Goal: Contribute content: Add original content to the website for others to see

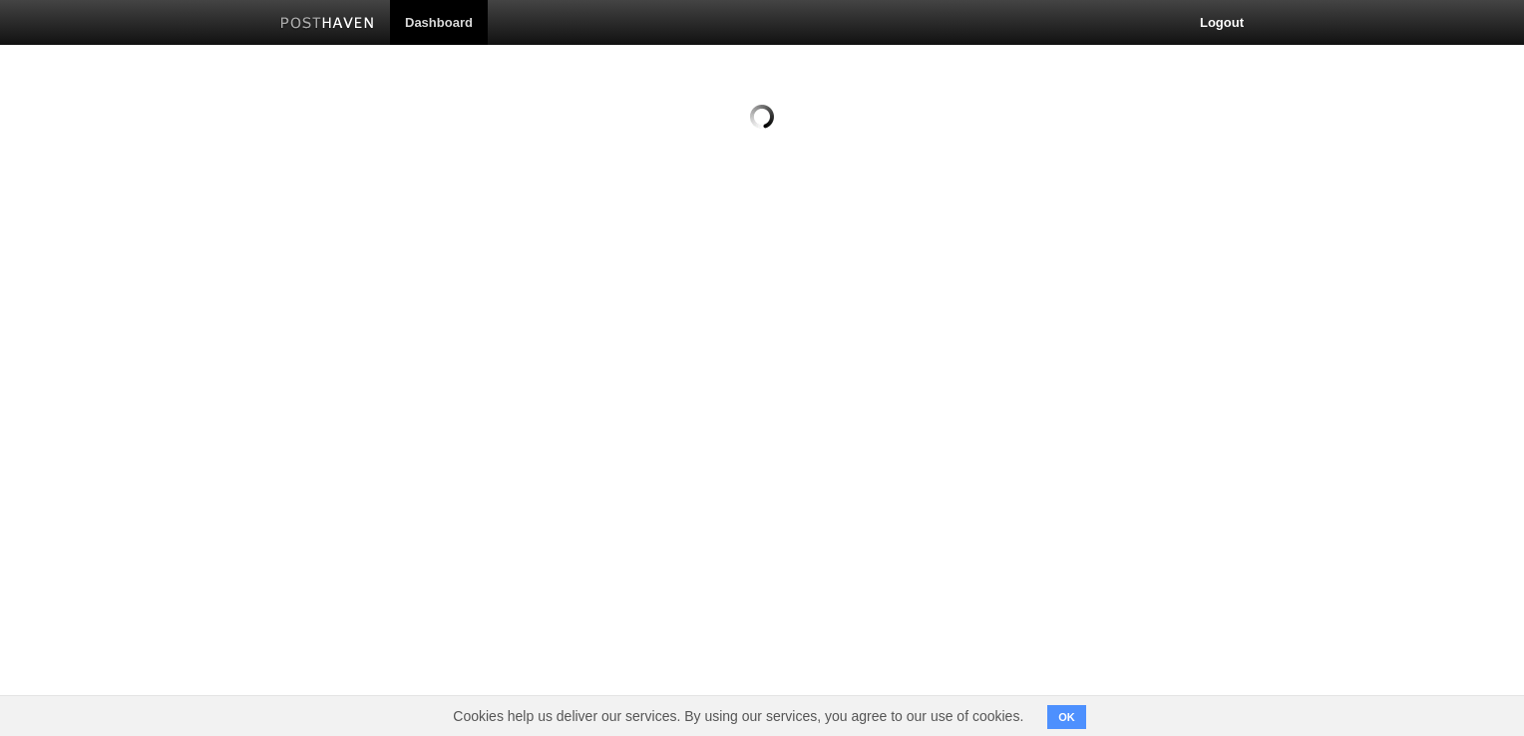
click at [926, 161] on html "Dashboard Logout Create a new site Edit your user profile Edit your account Sug…" at bounding box center [762, 80] width 1524 height 161
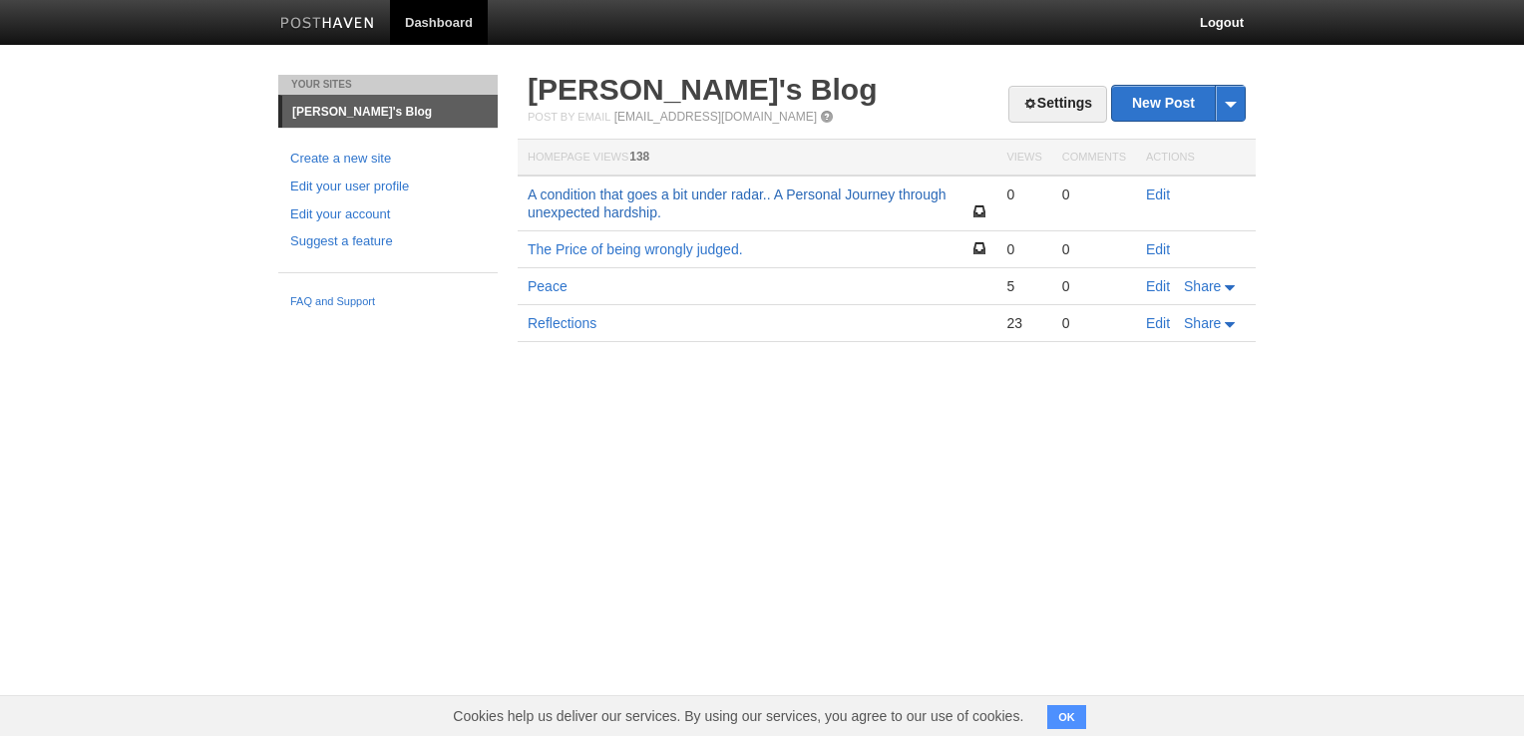
click at [665, 192] on link "A condition that goes a bit under radar.. A Personal Journey through unexpected…" at bounding box center [737, 204] width 419 height 34
click at [1157, 189] on link "Edit" at bounding box center [1158, 195] width 24 height 16
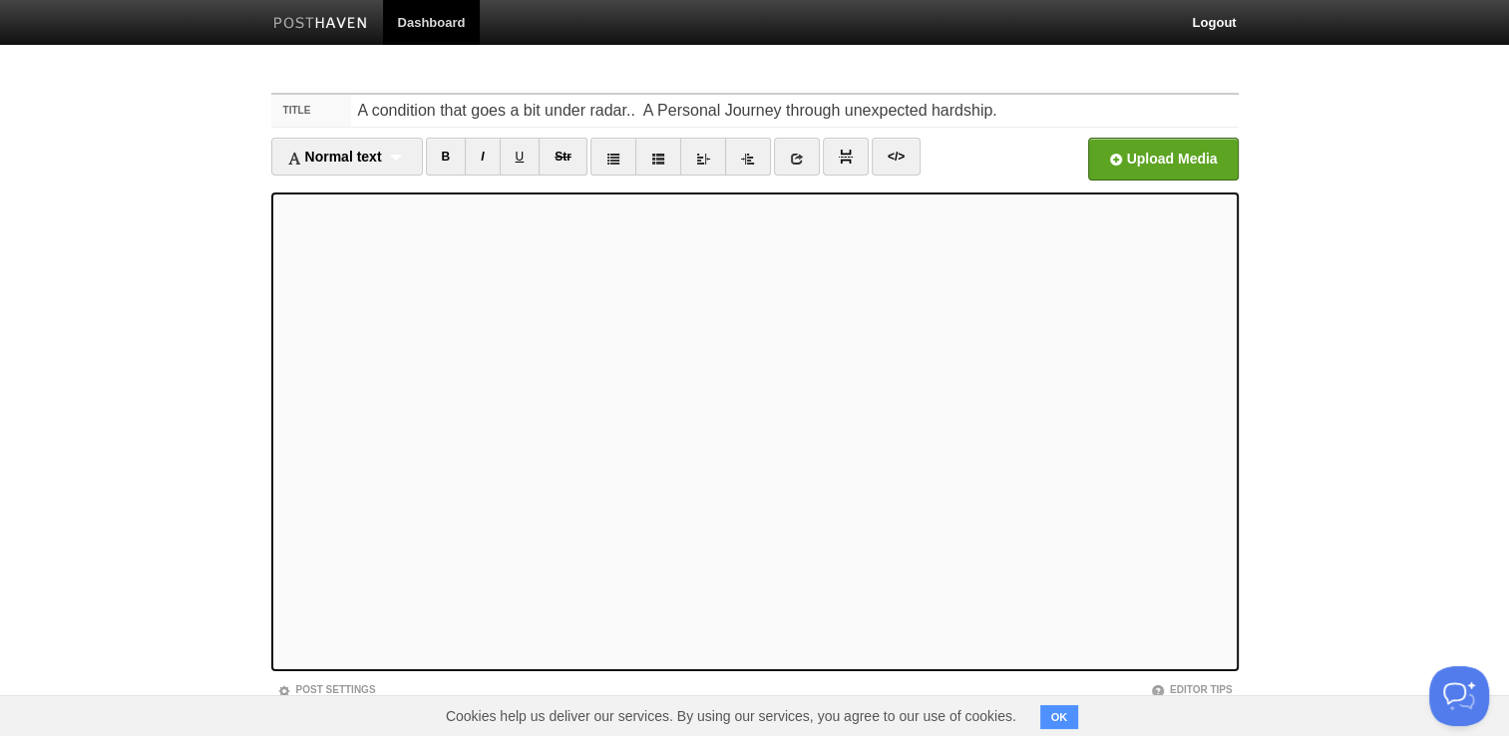
scroll to position [105, 0]
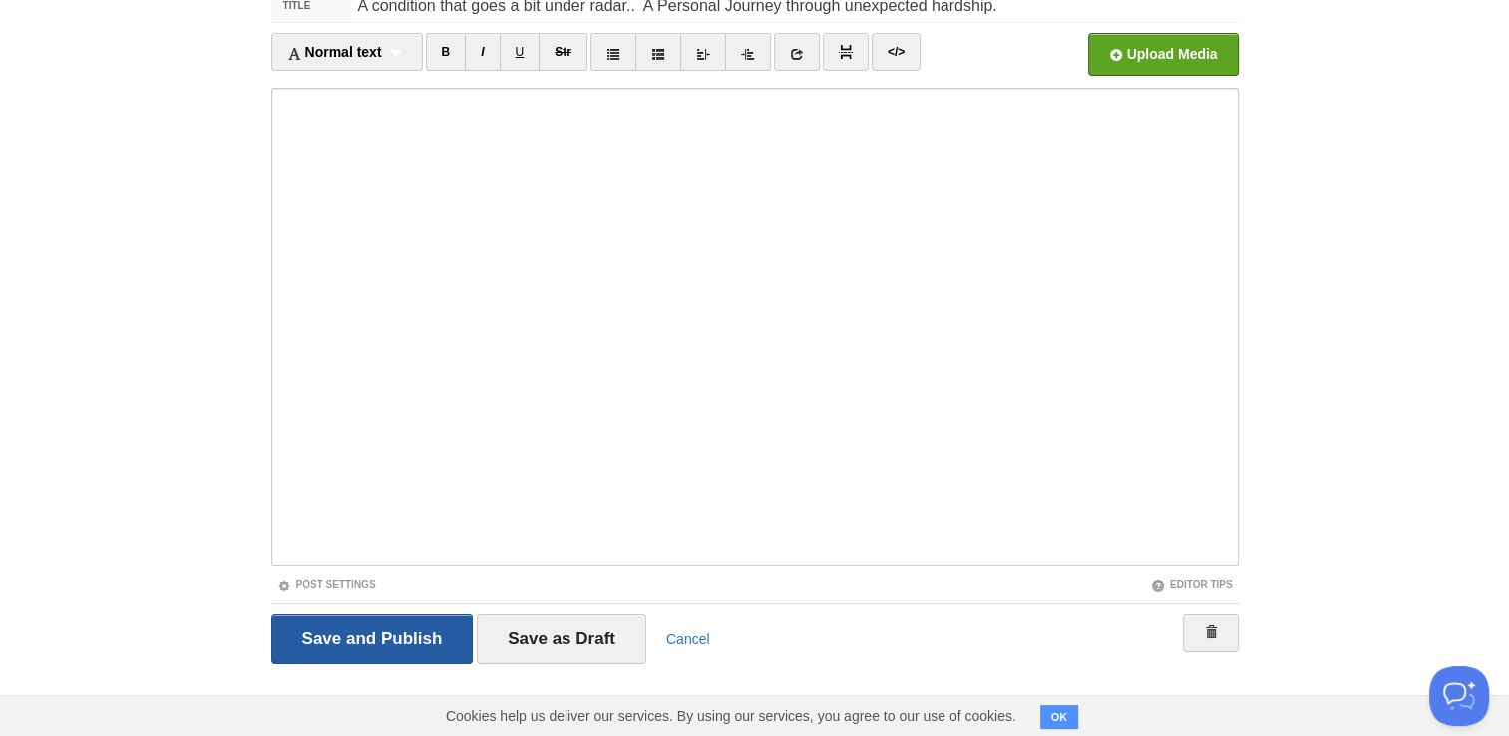
click at [301, 646] on input "Save and Publish" at bounding box center [372, 640] width 203 height 50
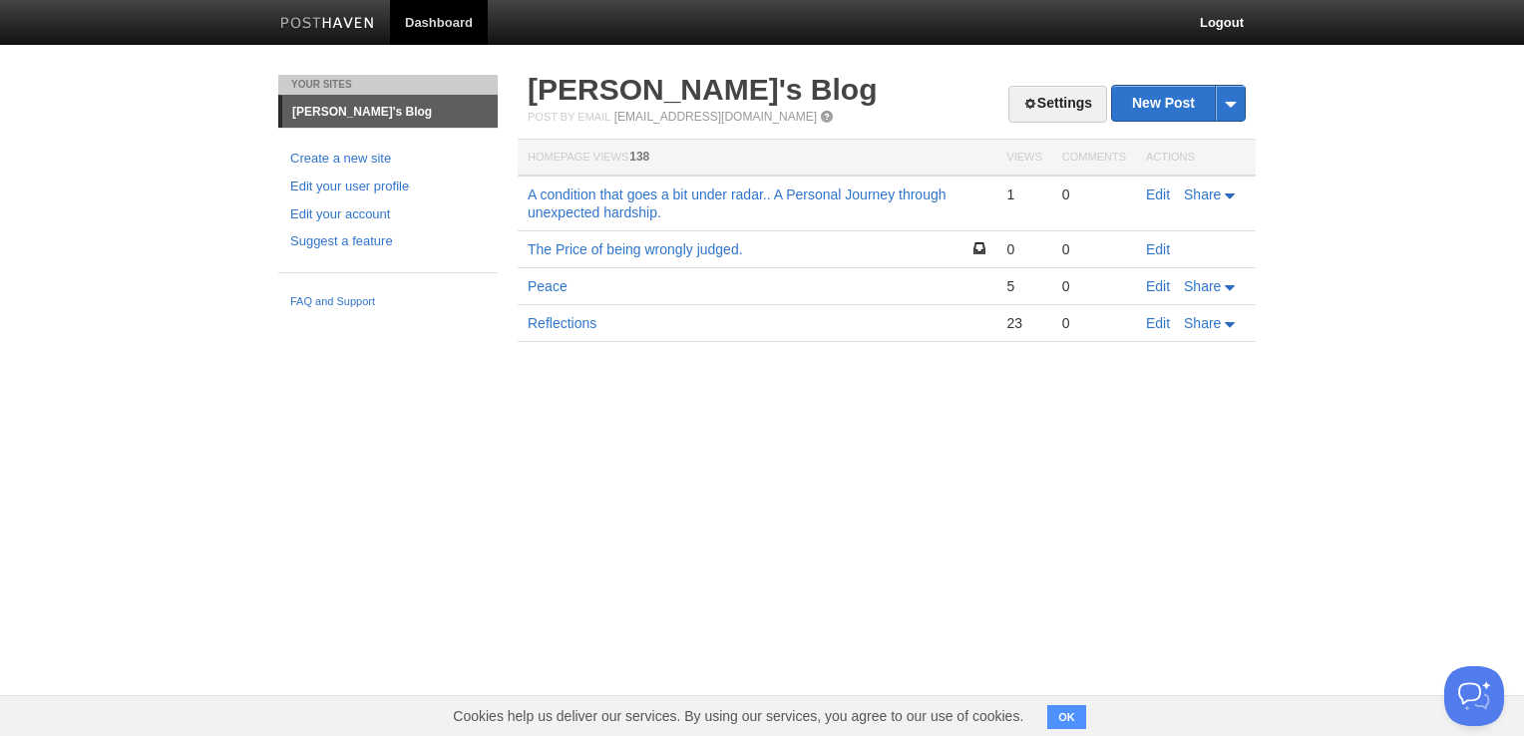
click at [361, 17] on img at bounding box center [327, 24] width 95 height 15
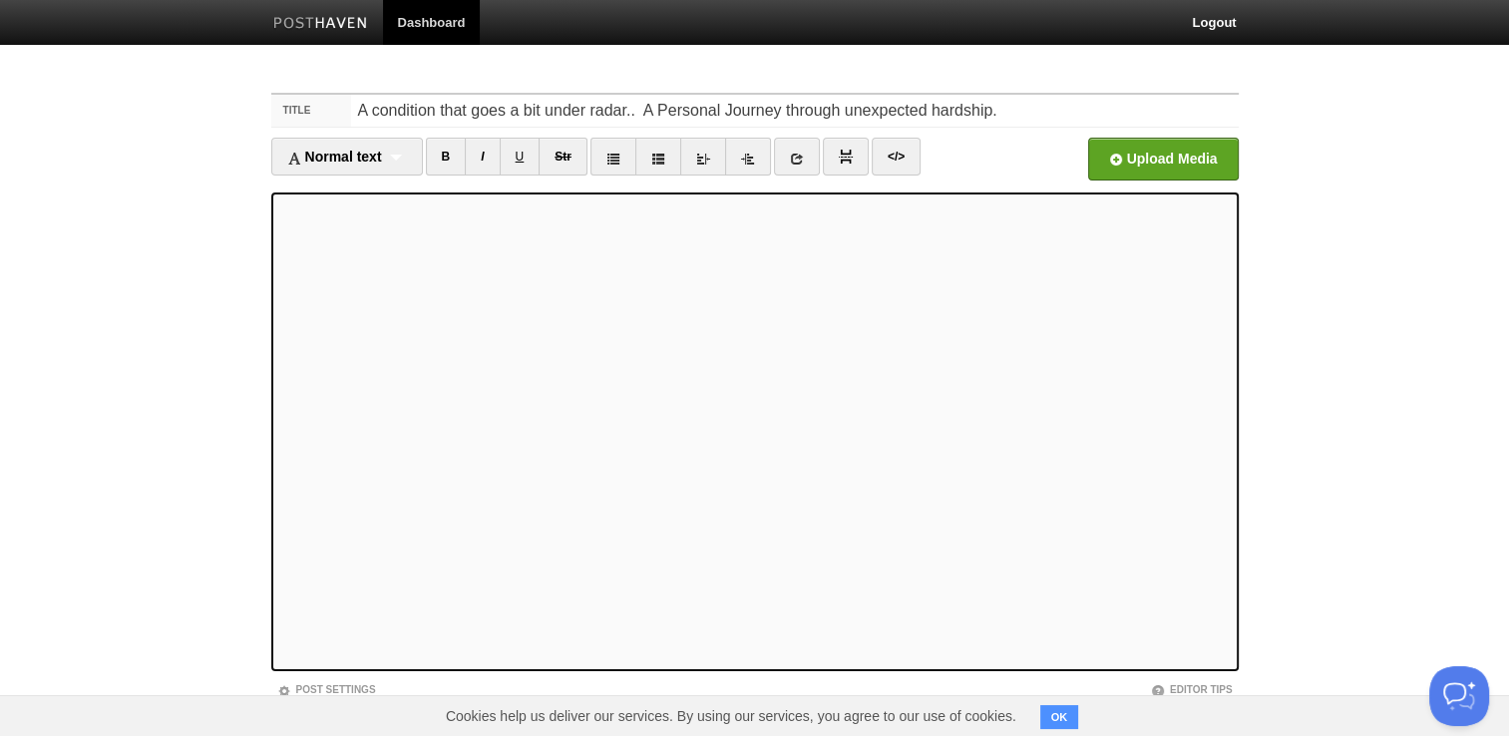
scroll to position [105, 0]
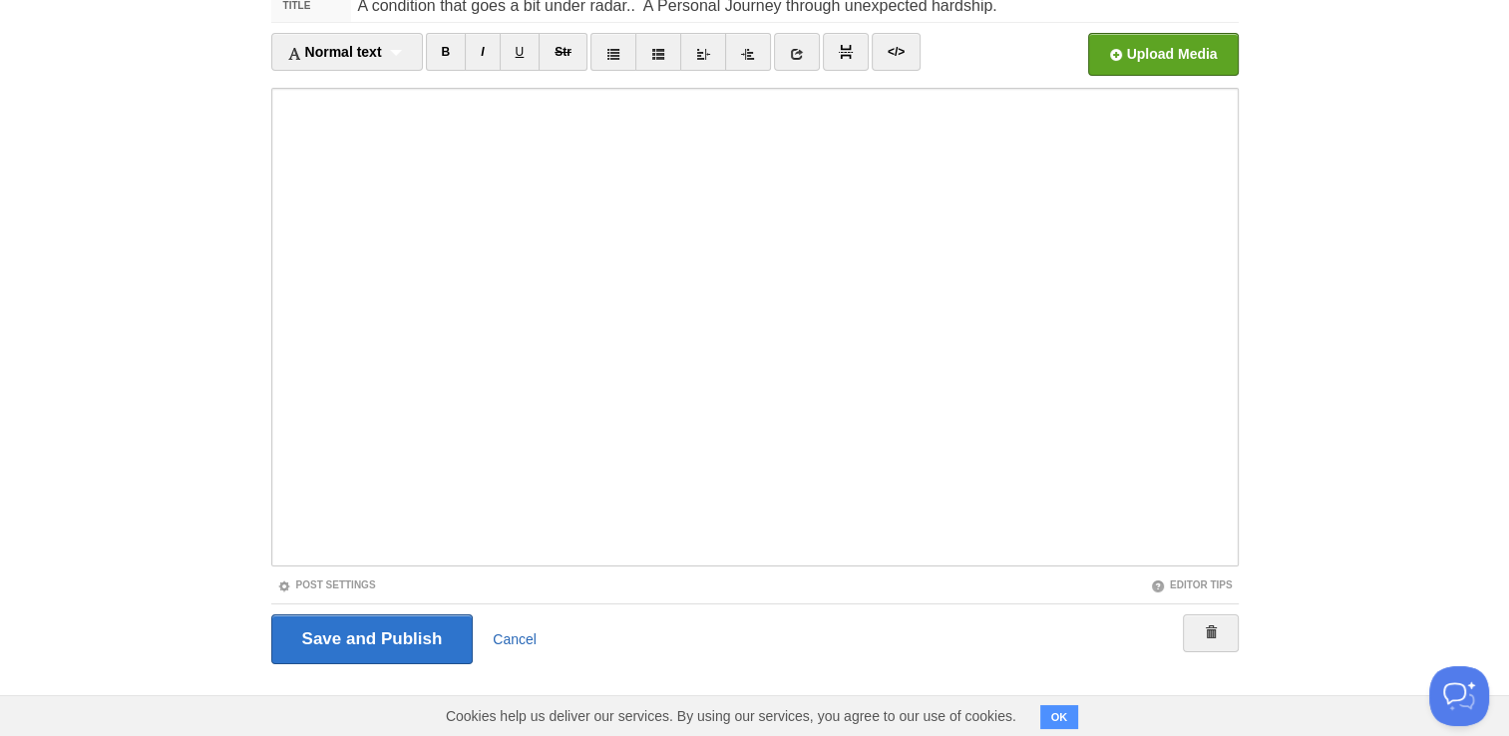
click at [526, 632] on link "Cancel" at bounding box center [515, 640] width 44 height 16
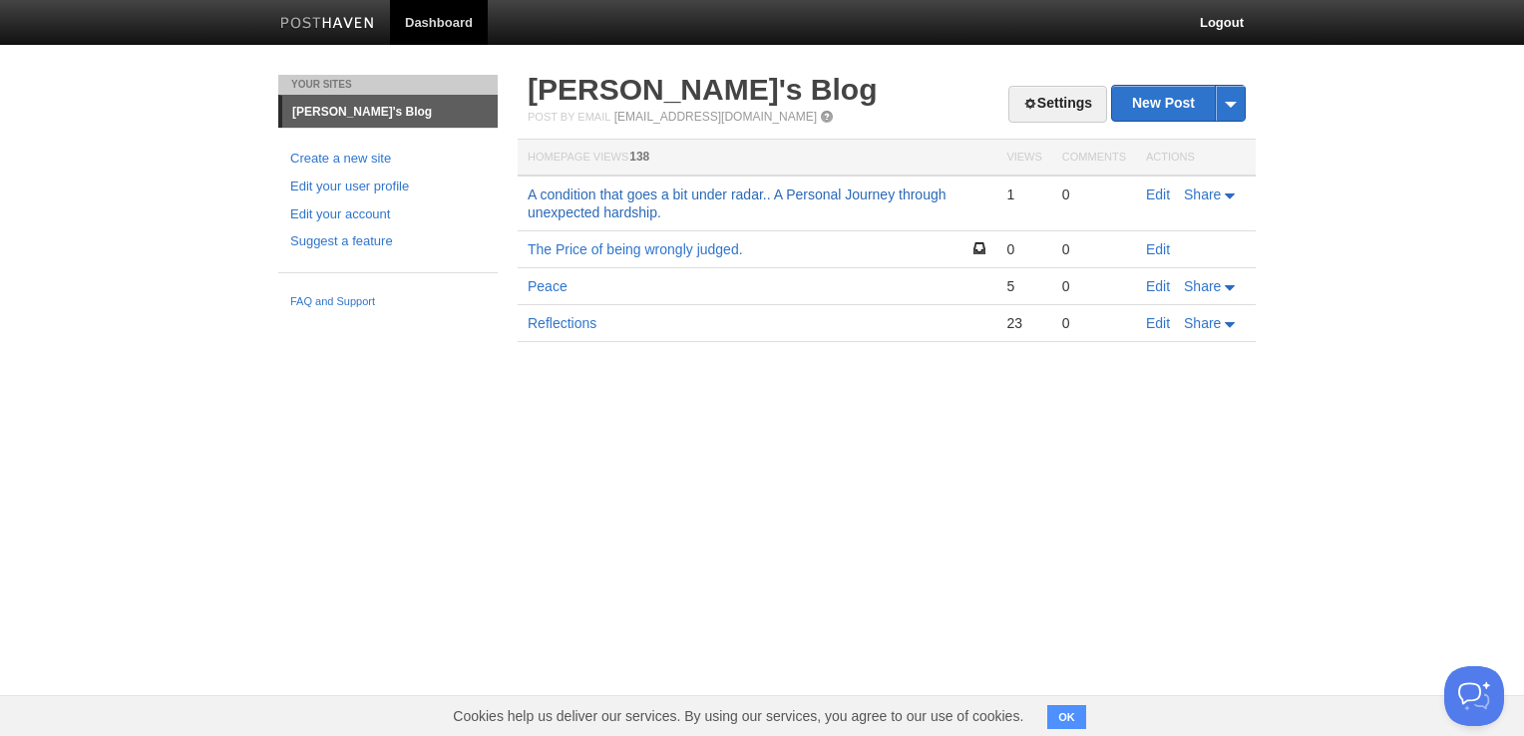
click at [726, 200] on link "A condition that goes a bit under radar.. A Personal Journey through unexpected…" at bounding box center [737, 204] width 419 height 34
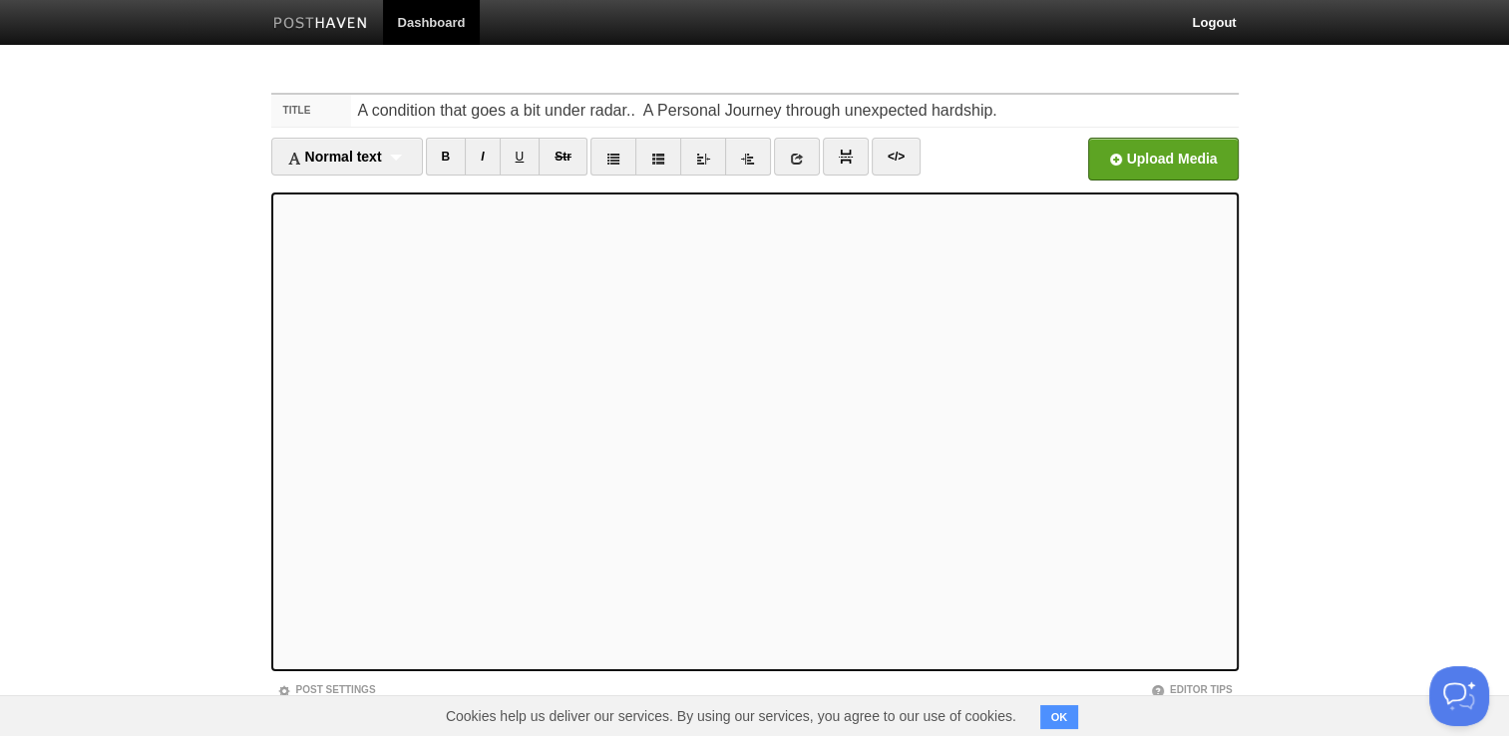
scroll to position [27, 0]
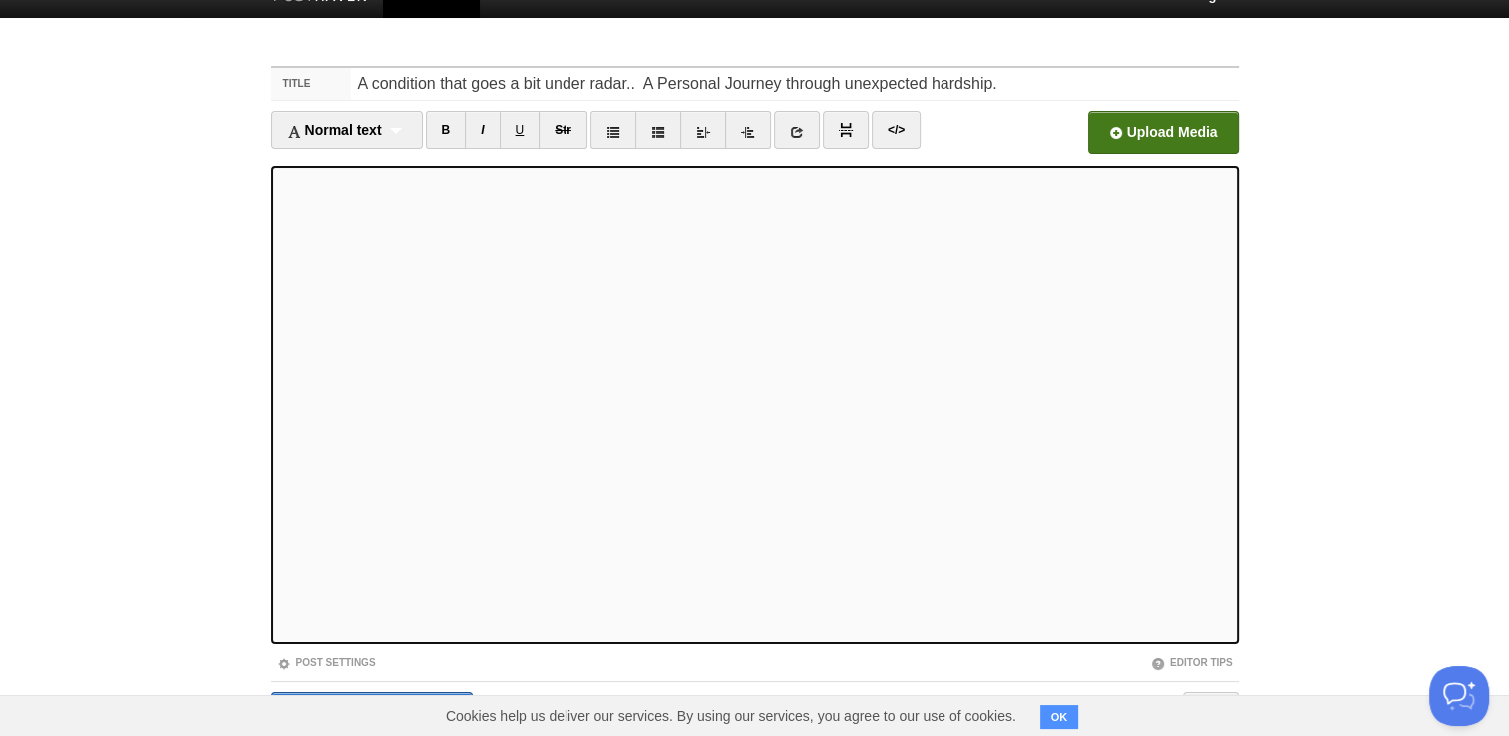
click at [1149, 120] on input "file" at bounding box center [560, 138] width 1510 height 102
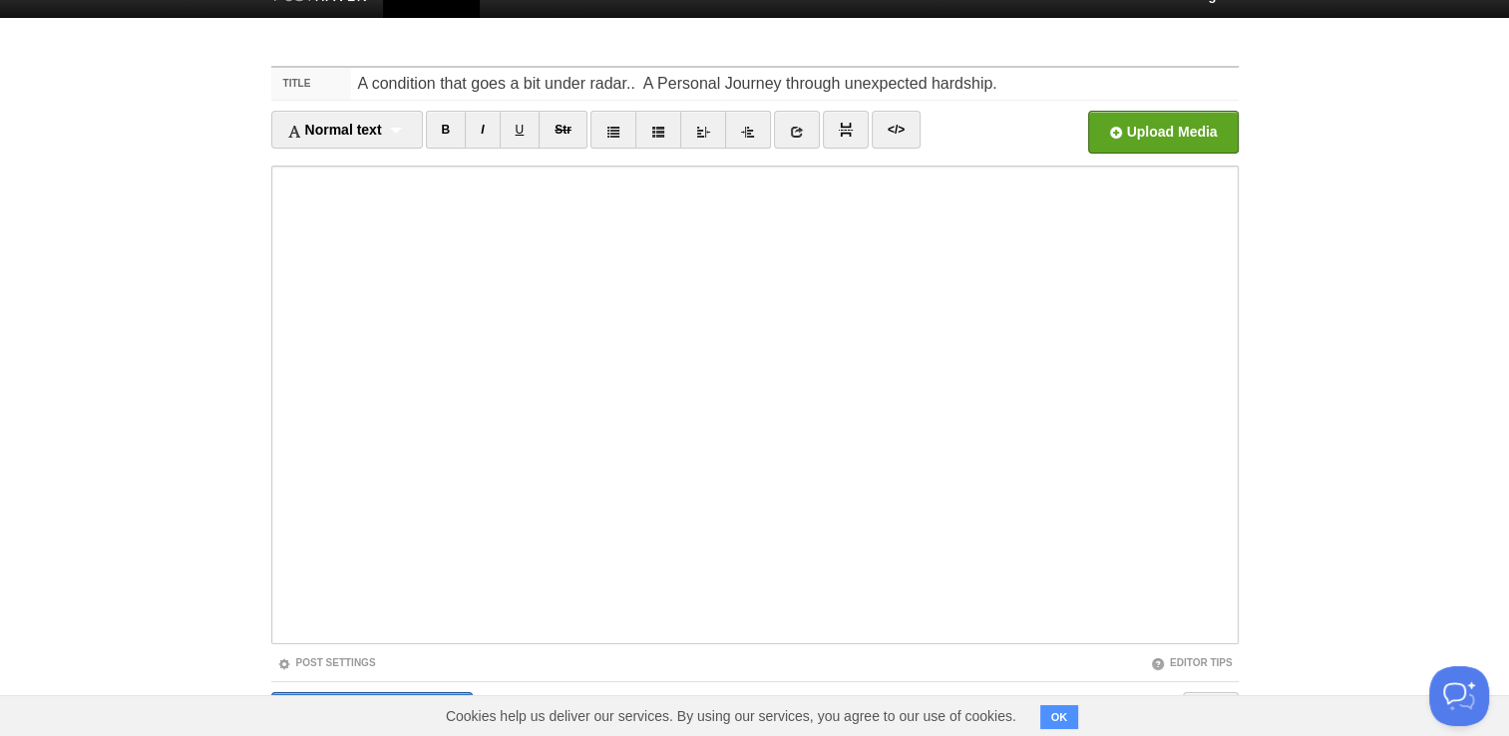
scroll to position [105, 0]
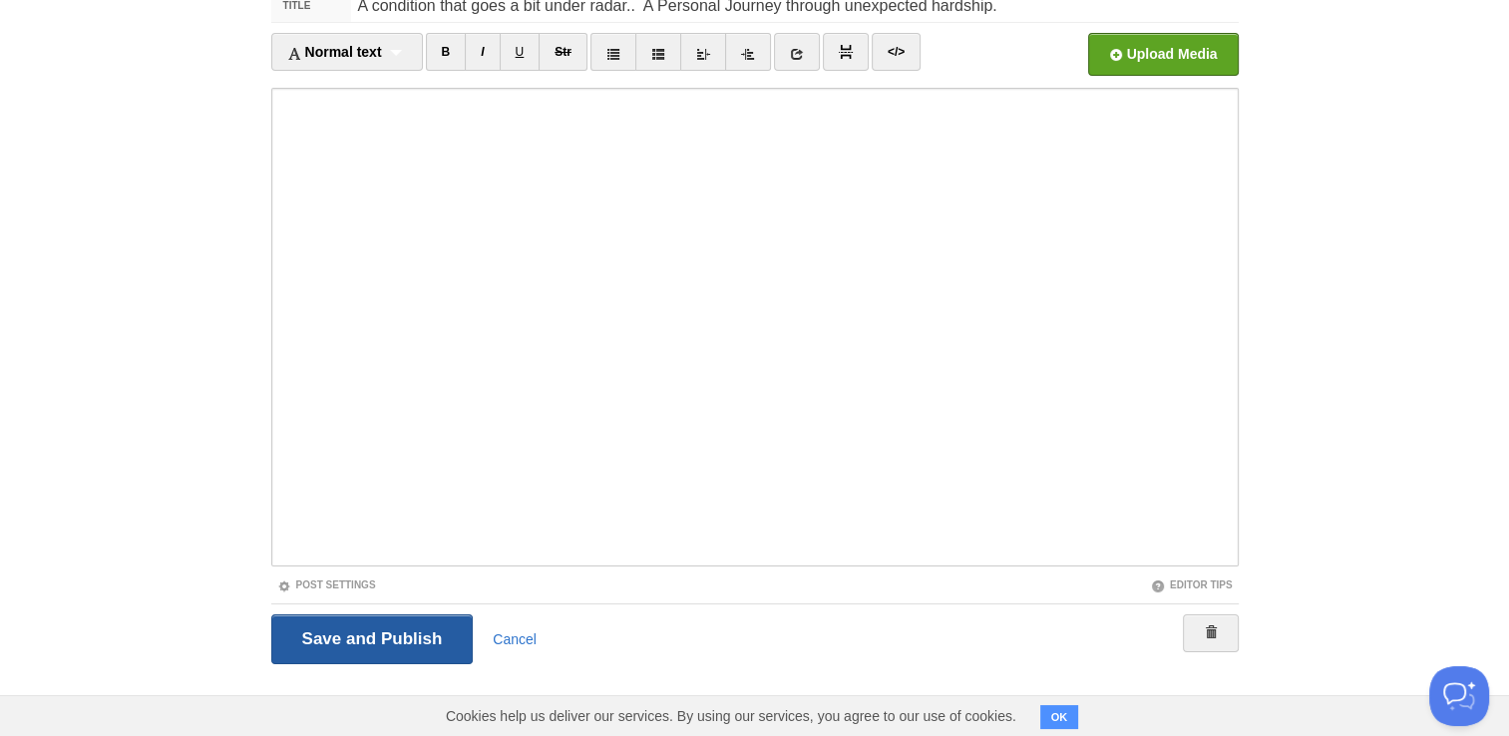
click at [356, 658] on input "Save and Publish" at bounding box center [372, 640] width 203 height 50
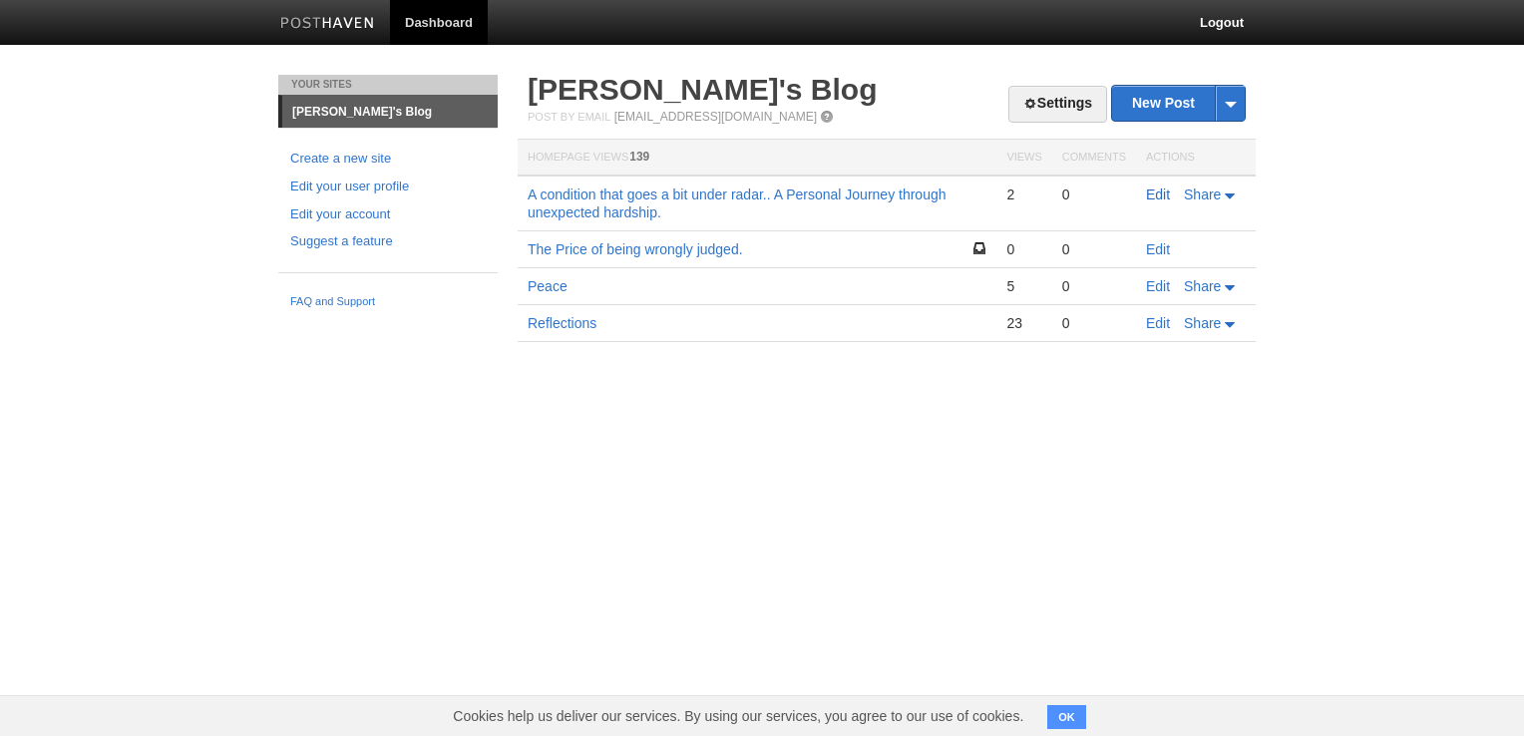
click at [1151, 198] on link "Edit" at bounding box center [1158, 195] width 24 height 16
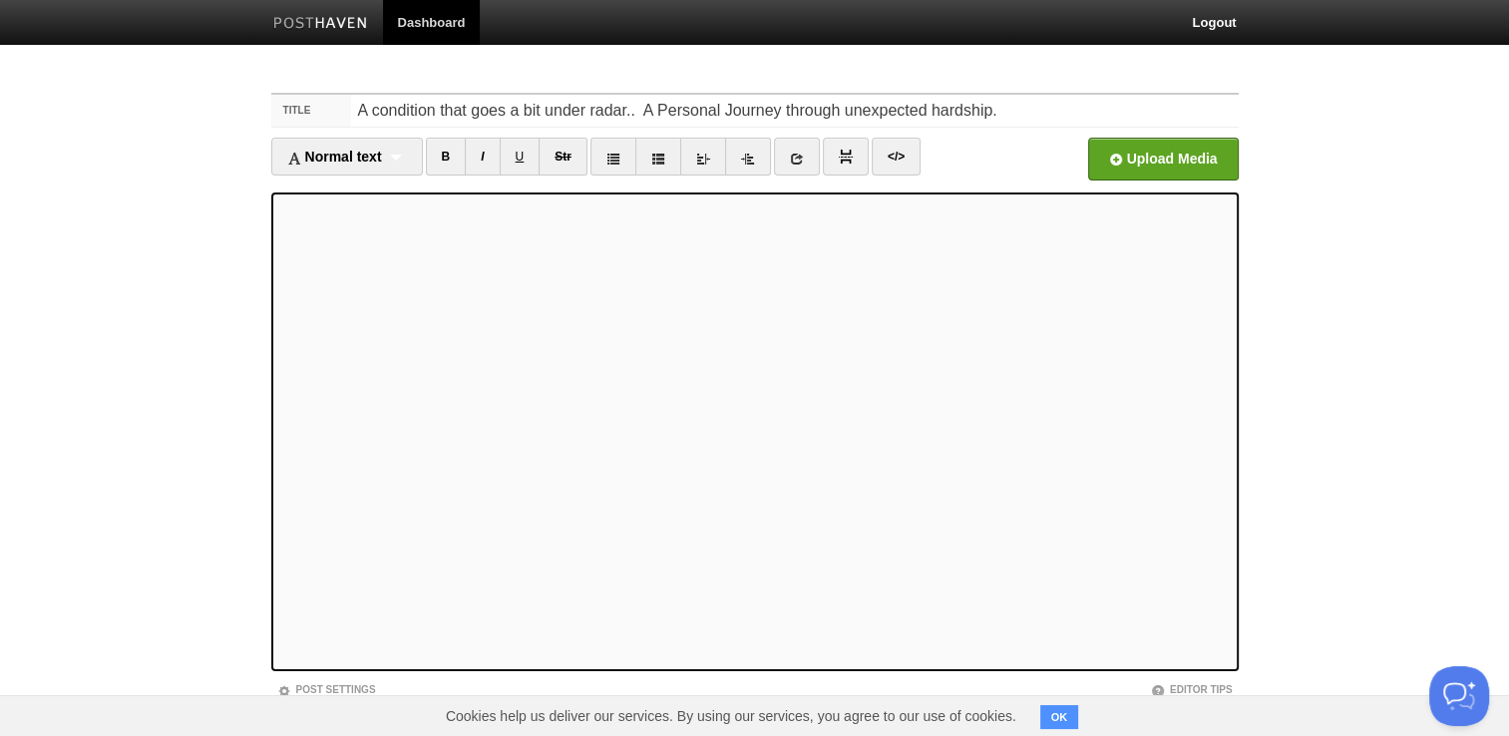
scroll to position [105, 0]
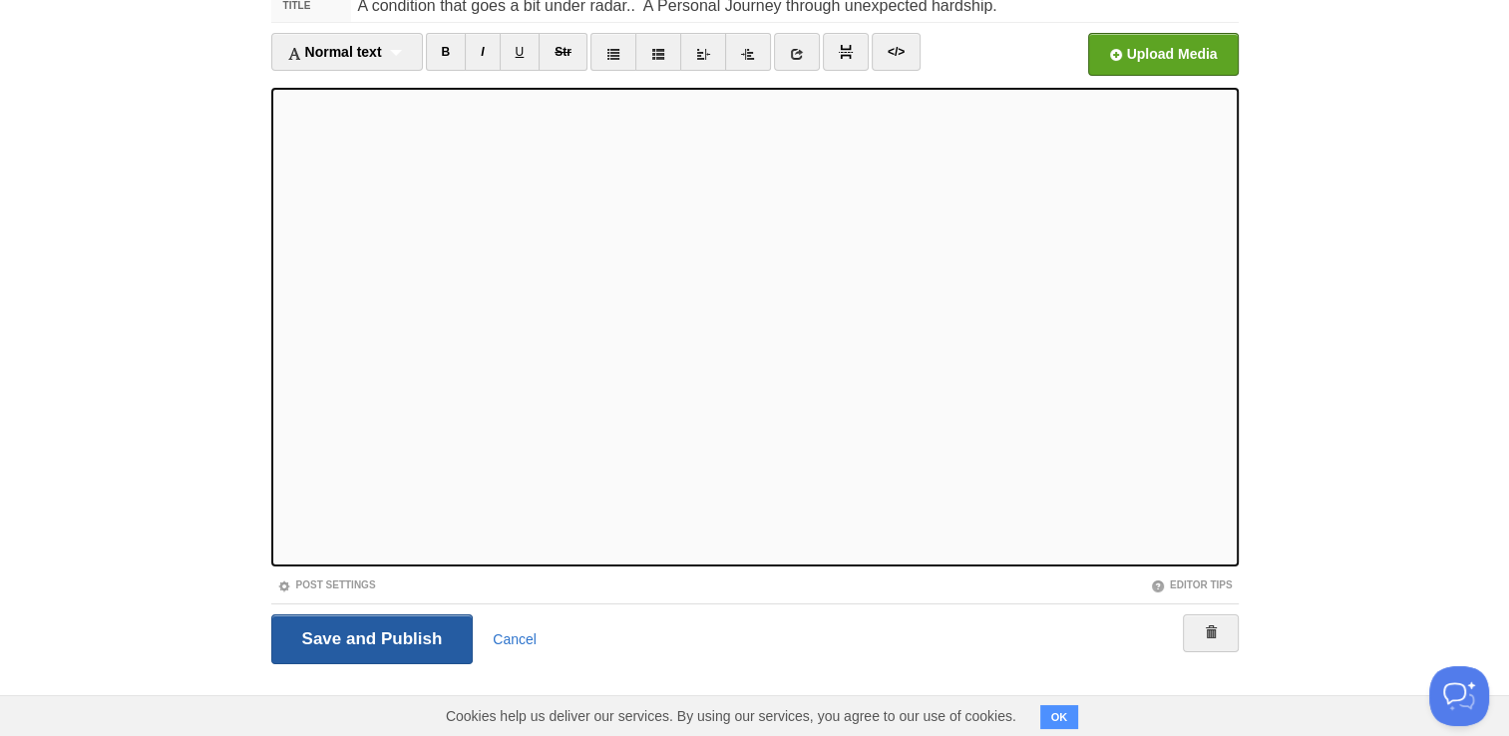
click at [354, 635] on input "Save and Publish" at bounding box center [372, 640] width 203 height 50
